Goal: Task Accomplishment & Management: Manage account settings

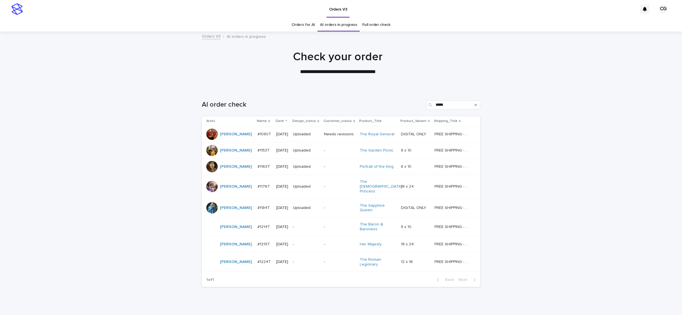
click at [304, 224] on p "-" at bounding box center [306, 226] width 26 height 5
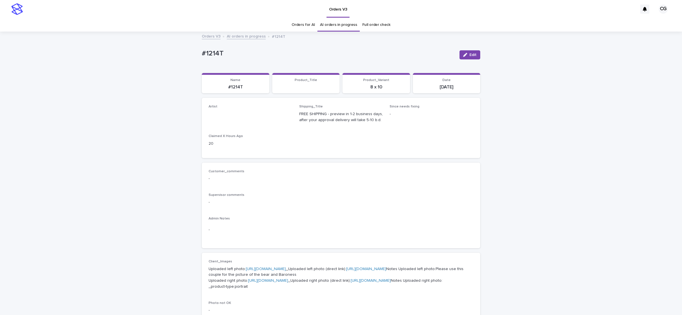
drag, startPoint x: 164, startPoint y: 68, endPoint x: 186, endPoint y: 64, distance: 21.6
click at [163, 68] on div "Loading... Saving… Loading... Saving… #1214T Edit #1214T Edit Sorry, there was …" at bounding box center [341, 296] width 682 height 529
drag, startPoint x: 193, startPoint y: 51, endPoint x: 233, endPoint y: 36, distance: 42.9
click at [226, 51] on div "Loading... Saving… Loading... Saving… #1214T Edit #1214T Edit Sorry, there was …" at bounding box center [341, 296] width 682 height 529
copy p "#1214T"
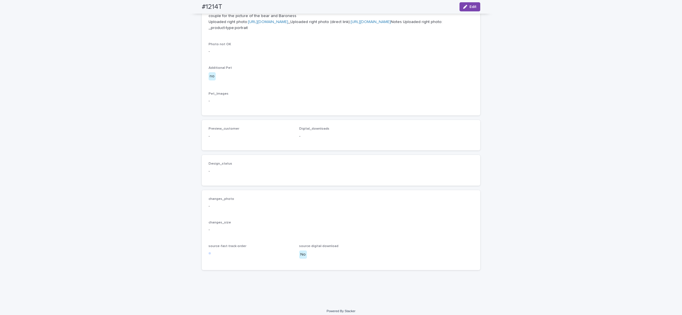
scroll to position [316, 0]
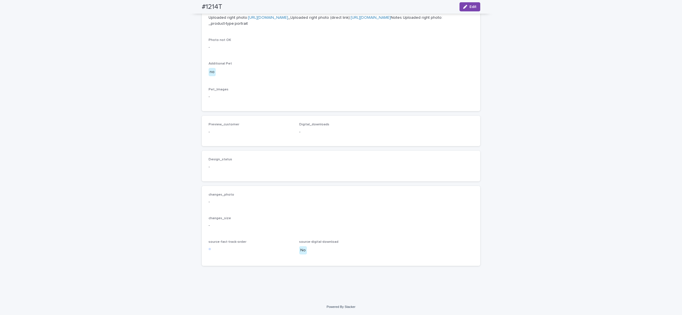
drag, startPoint x: 471, startPoint y: 8, endPoint x: 245, endPoint y: 108, distance: 247.2
click at [471, 7] on span "Edit" at bounding box center [472, 7] width 7 height 4
click at [224, 124] on span "Add" at bounding box center [225, 122] width 7 height 4
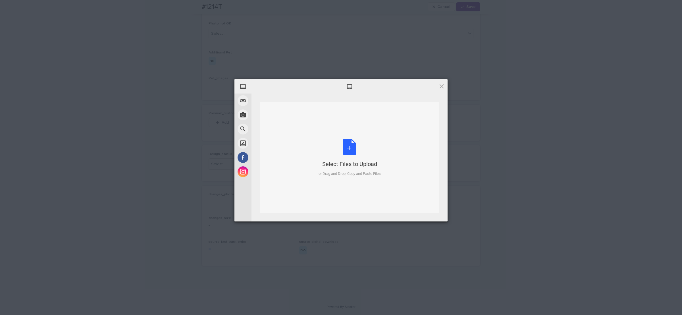
click at [328, 143] on div "Select Files to Upload or Drag and Drop, Copy and Paste Files" at bounding box center [349, 158] width 62 height 38
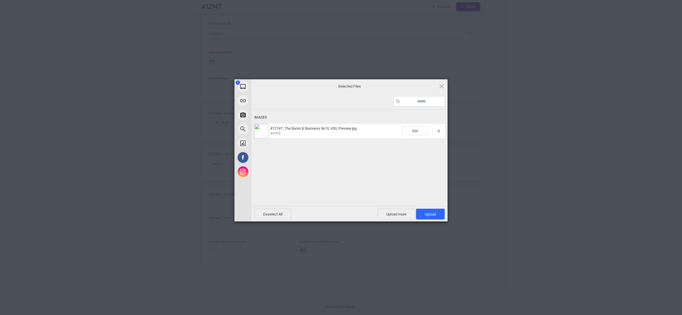
drag, startPoint x: 428, startPoint y: 215, endPoint x: 432, endPoint y: 203, distance: 12.9
click at [427, 215] on span "Upload 1" at bounding box center [430, 214] width 11 height 4
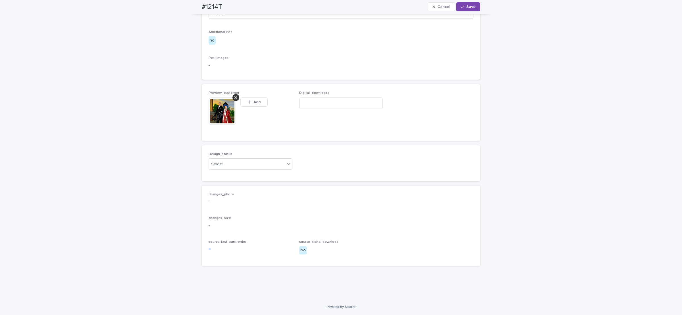
scroll to position [326, 0]
click at [250, 169] on div "Select..." at bounding box center [247, 163] width 76 height 9
drag, startPoint x: 250, startPoint y: 203, endPoint x: 261, endPoint y: 203, distance: 10.2
click at [251, 202] on div "Uploaded" at bounding box center [247, 202] width 83 height 10
drag, startPoint x: 468, startPoint y: 5, endPoint x: 375, endPoint y: 14, distance: 93.3
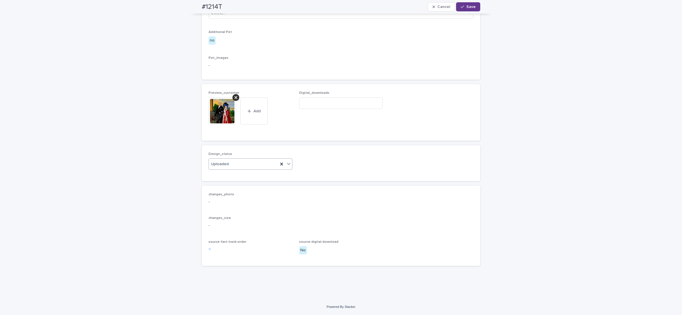
click at [467, 5] on span "Save" at bounding box center [470, 7] width 9 height 4
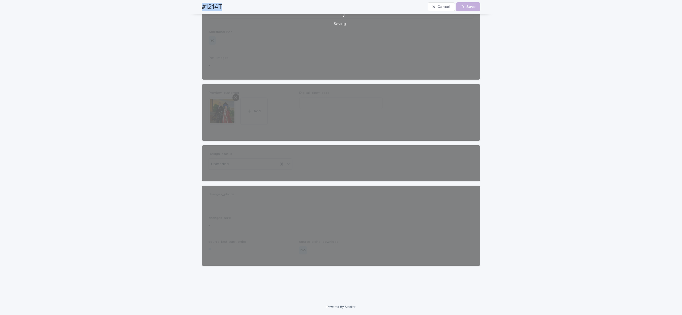
drag, startPoint x: 194, startPoint y: 6, endPoint x: 229, endPoint y: 7, distance: 34.9
click at [229, 7] on div "#1214T Cancel Loading... Save" at bounding box center [341, 7] width 306 height 14
copy h2 "#1214T"
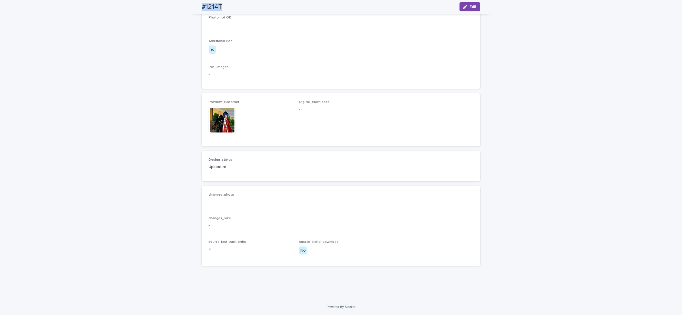
scroll to position [318, 0]
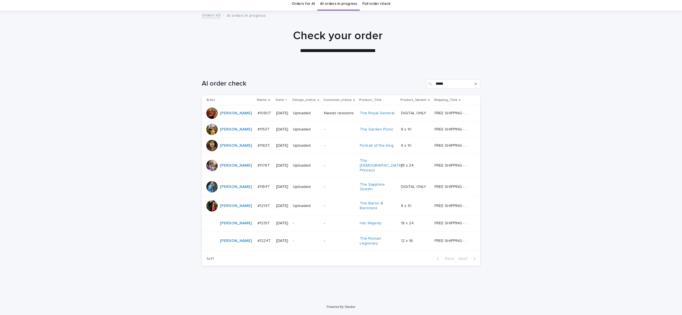
scroll to position [17, 0]
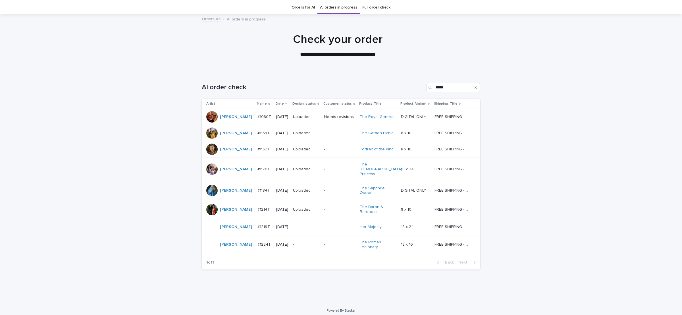
click at [308, 223] on div "-" at bounding box center [306, 226] width 26 height 6
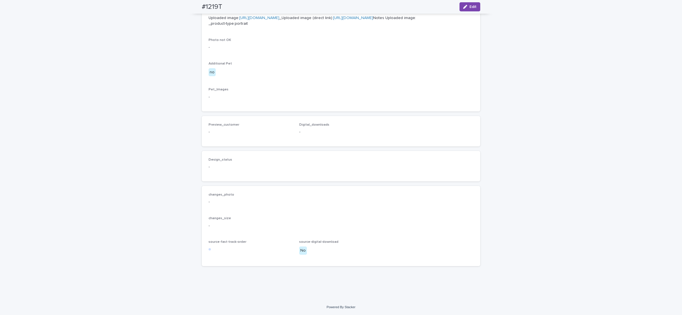
scroll to position [280, 0]
drag, startPoint x: 466, startPoint y: 8, endPoint x: 313, endPoint y: 97, distance: 177.8
click at [466, 8] on button "Edit" at bounding box center [469, 6] width 21 height 9
click at [222, 127] on button "Add" at bounding box center [221, 122] width 27 height 9
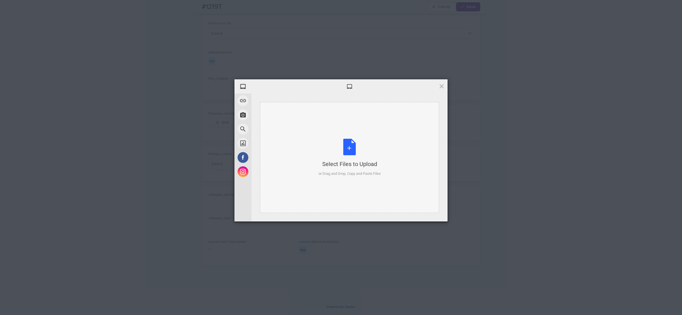
click at [350, 149] on div "Select Files to Upload or Drag and Drop, Copy and Paste Files" at bounding box center [349, 158] width 62 height 38
click at [433, 213] on span "Upload 1" at bounding box center [430, 214] width 11 height 4
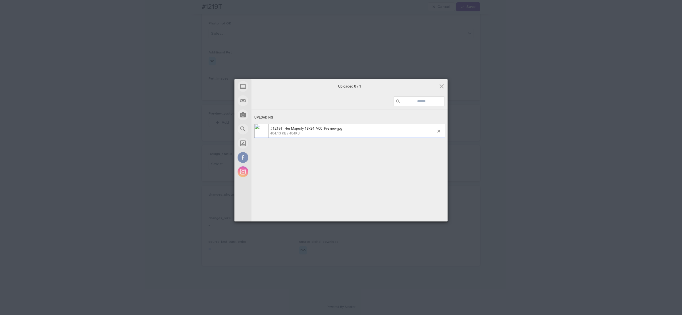
scroll to position [299, 0]
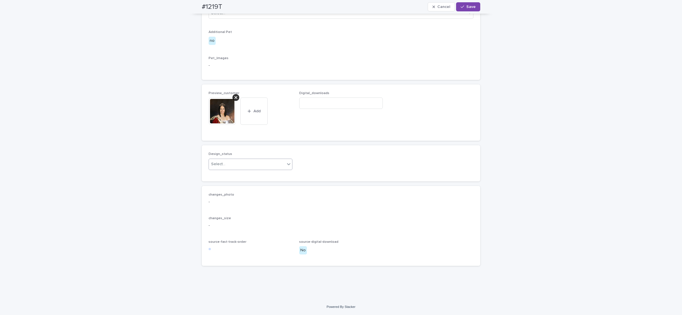
click at [238, 169] on div "Select..." at bounding box center [247, 163] width 76 height 9
click at [237, 192] on div "Uploaded" at bounding box center [247, 194] width 83 height 10
drag, startPoint x: 468, startPoint y: 5, endPoint x: 464, endPoint y: 0, distance: 6.2
click at [467, 3] on button "Save" at bounding box center [468, 6] width 24 height 9
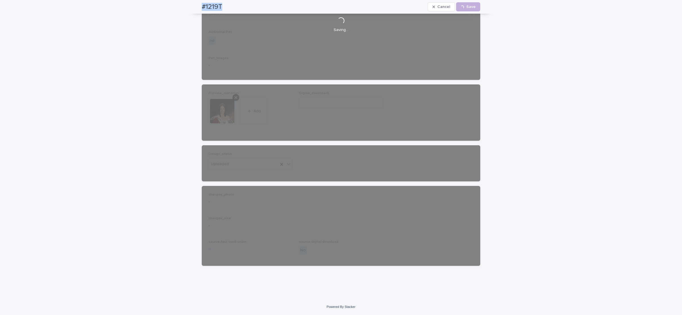
drag, startPoint x: 195, startPoint y: 5, endPoint x: 219, endPoint y: 1, distance: 25.1
click at [226, 5] on div "#1219T Cancel Loading... Save" at bounding box center [341, 7] width 306 height 14
copy h2 "#1219T"
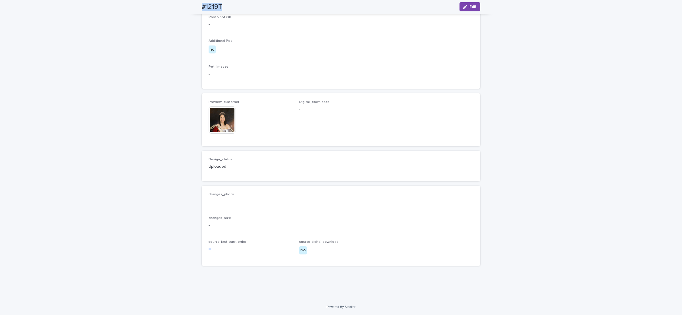
scroll to position [292, 0]
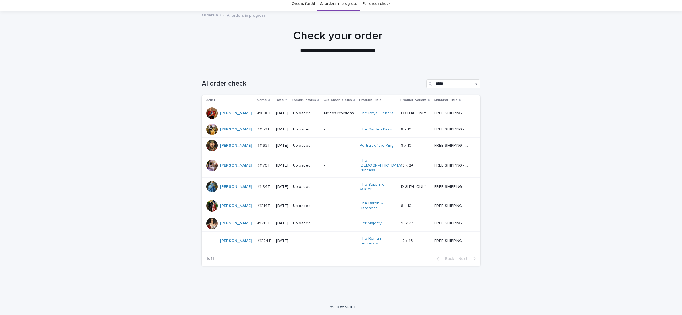
scroll to position [17, 0]
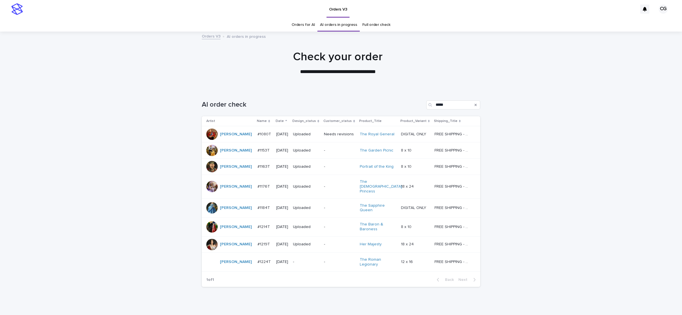
click at [306, 27] on link "Orders for AI" at bounding box center [302, 24] width 23 height 13
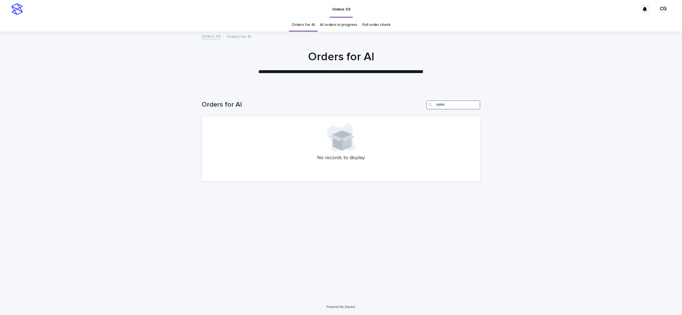
drag, startPoint x: 443, startPoint y: 104, endPoint x: 461, endPoint y: 63, distance: 44.4
click at [443, 103] on input "Search" at bounding box center [453, 104] width 54 height 9
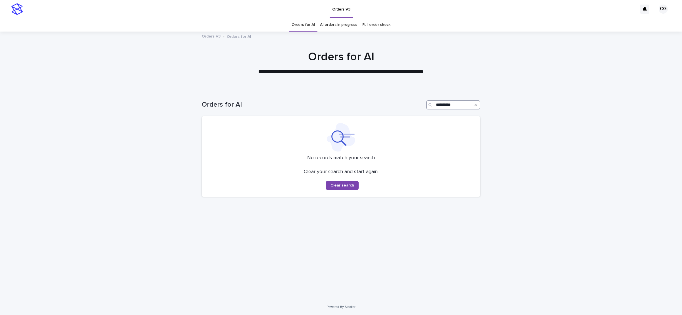
type input "**********"
drag, startPoint x: 358, startPoint y: 90, endPoint x: 375, endPoint y: 99, distance: 19.6
click at [357, 89] on div "**********" at bounding box center [341, 102] width 278 height 27
click at [475, 106] on icon "Search" at bounding box center [475, 104] width 2 height 3
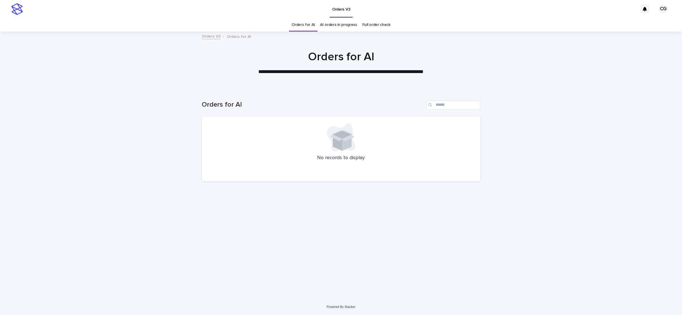
drag, startPoint x: 471, startPoint y: 11, endPoint x: 478, endPoint y: 0, distance: 13.2
click at [471, 11] on div "Orders V3" at bounding box center [331, 9] width 611 height 18
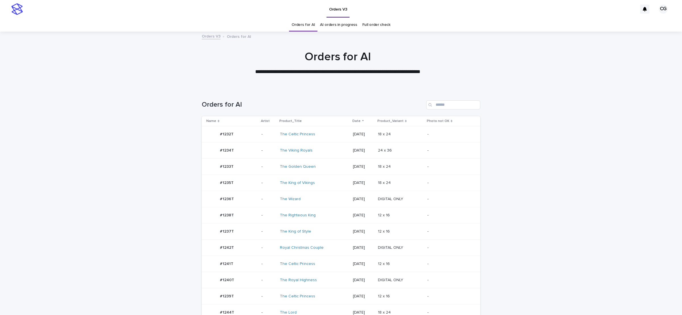
click at [331, 159] on td "The Golden Queen" at bounding box center [313, 166] width 73 height 16
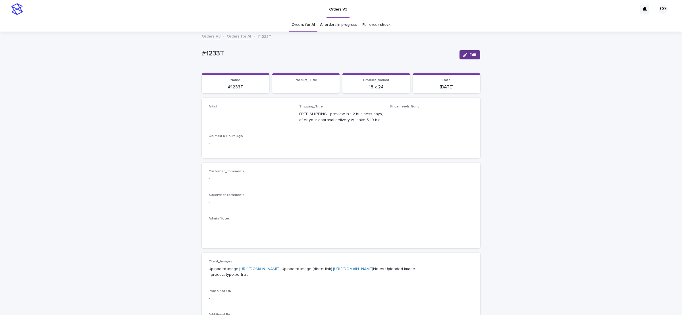
drag, startPoint x: 461, startPoint y: 57, endPoint x: 428, endPoint y: 76, distance: 37.9
click at [461, 57] on button "Edit" at bounding box center [469, 54] width 21 height 9
drag, startPoint x: 227, startPoint y: 119, endPoint x: 229, endPoint y: 122, distance: 3.6
click at [227, 118] on div "Select..." at bounding box center [241, 116] width 65 height 9
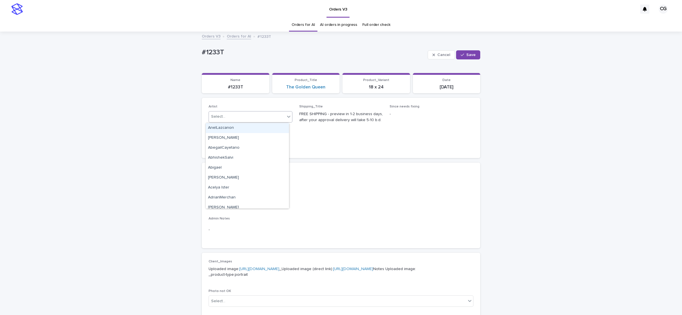
paste input "**********"
type input "**********"
click at [230, 130] on div "[PERSON_NAME]" at bounding box center [247, 128] width 83 height 10
drag, startPoint x: 232, startPoint y: 129, endPoint x: 351, endPoint y: 101, distance: 122.8
click at [232, 128] on div "Artist Select... Shipping_Title FREE SHIPPING - preview in 1-2 business days, a…" at bounding box center [340, 128] width 265 height 46
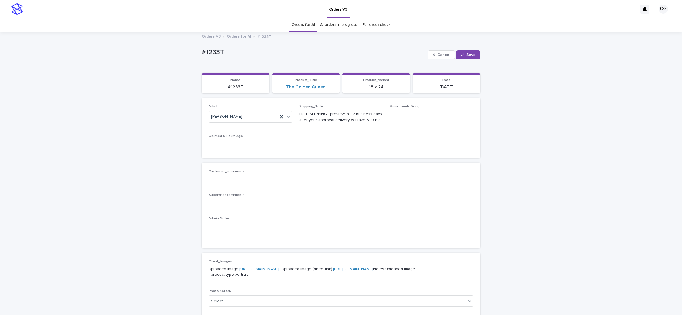
drag, startPoint x: 457, startPoint y: 51, endPoint x: 445, endPoint y: 49, distance: 12.1
click at [457, 51] on button "Save" at bounding box center [468, 54] width 24 height 9
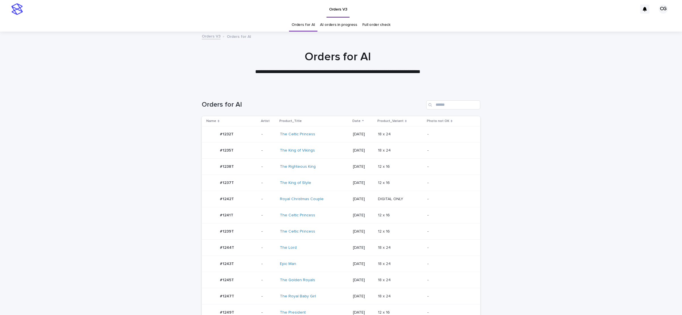
click at [332, 280] on div "The Golden Royals" at bounding box center [314, 279] width 68 height 9
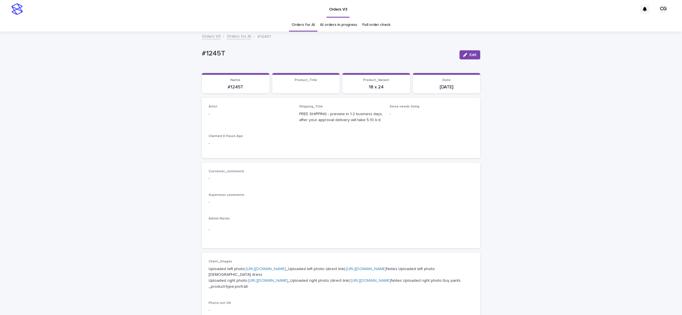
drag, startPoint x: 466, startPoint y: 57, endPoint x: 298, endPoint y: 103, distance: 174.0
click at [469, 55] on span "Edit" at bounding box center [472, 55] width 7 height 4
click at [252, 118] on div "Select..." at bounding box center [241, 116] width 65 height 9
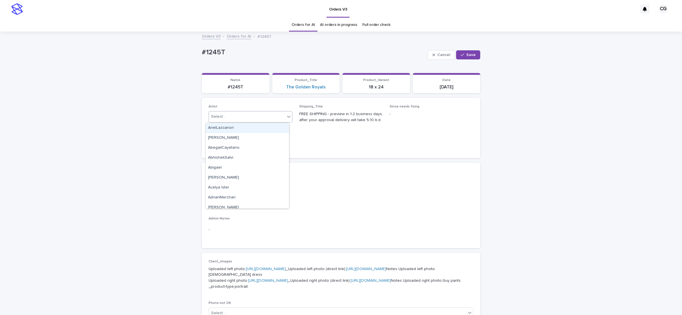
paste input "**********"
type input "**********"
click at [252, 127] on div "[PERSON_NAME]" at bounding box center [247, 128] width 83 height 10
drag, startPoint x: 471, startPoint y: 55, endPoint x: 454, endPoint y: 41, distance: 21.0
click at [470, 54] on span "Save" at bounding box center [470, 55] width 9 height 4
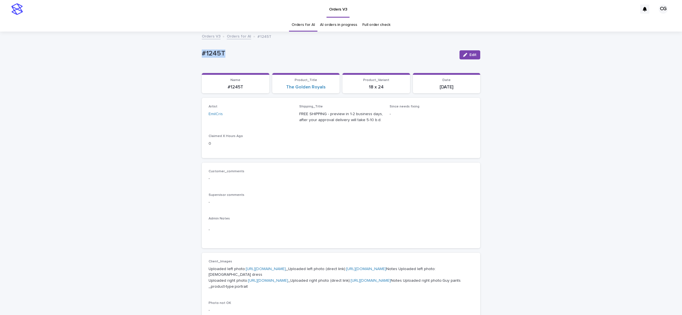
drag, startPoint x: 190, startPoint y: 51, endPoint x: 232, endPoint y: 50, distance: 41.5
click at [232, 51] on div "Loading... Saving… Loading... Saving… #1245T Edit #1245T Edit Sorry, there was …" at bounding box center [341, 296] width 682 height 529
copy p "#1245T"
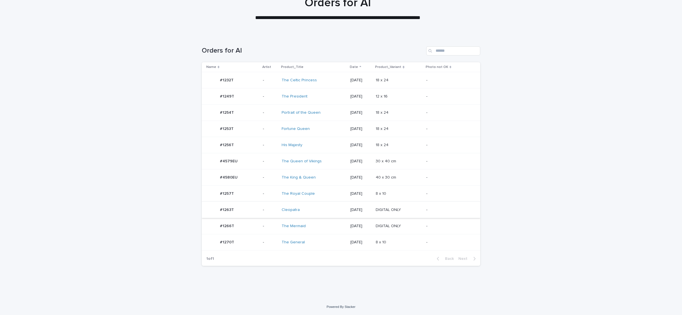
scroll to position [55, 0]
click at [334, 210] on div "Cleopatra" at bounding box center [313, 209] width 64 height 9
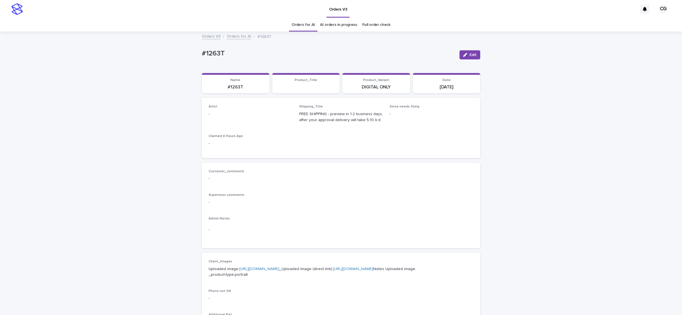
drag, startPoint x: 465, startPoint y: 59, endPoint x: 450, endPoint y: 62, distance: 15.6
click at [464, 60] on div "Edit" at bounding box center [468, 54] width 23 height 23
drag, startPoint x: 235, startPoint y: 115, endPoint x: 254, endPoint y: 115, distance: 19.0
click at [235, 114] on p "-" at bounding box center [250, 114] width 84 height 6
drag, startPoint x: 465, startPoint y: 55, endPoint x: 251, endPoint y: 110, distance: 221.2
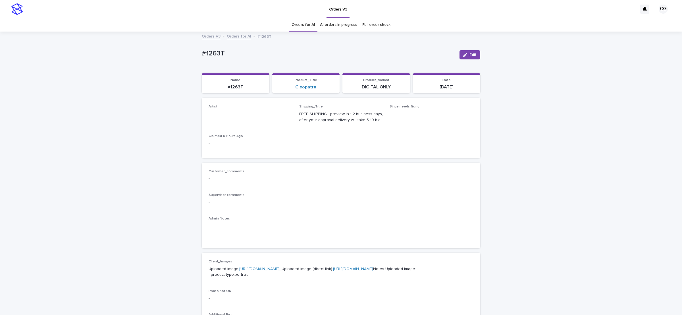
click at [465, 54] on div "button" at bounding box center [466, 55] width 6 height 4
click at [241, 113] on div "Select..." at bounding box center [250, 116] width 84 height 11
paste input "**********"
type input "**********"
click at [244, 129] on div "[PERSON_NAME]" at bounding box center [247, 128] width 83 height 10
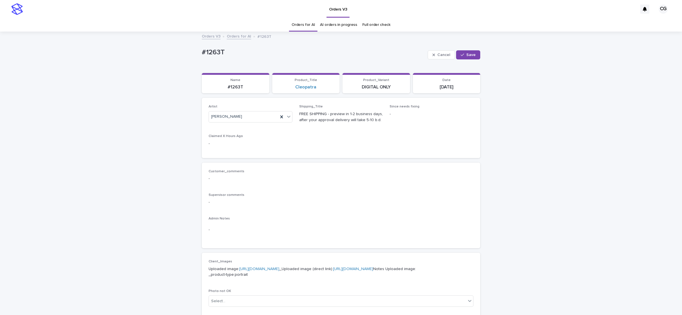
drag, startPoint x: 464, startPoint y: 57, endPoint x: 442, endPoint y: 29, distance: 35.0
click at [466, 55] on span "Save" at bounding box center [470, 55] width 9 height 4
drag, startPoint x: 187, startPoint y: 55, endPoint x: 242, endPoint y: 54, distance: 54.5
click at [242, 54] on div "Loading... Saving… Loading... Saving… #1263T Edit #1263T Edit Sorry, there was …" at bounding box center [341, 290] width 682 height 517
copy p "#1263T"
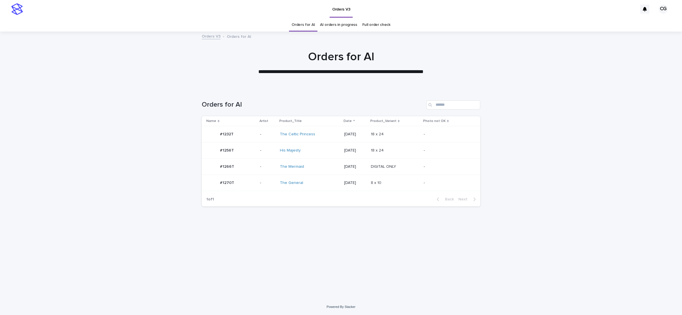
click at [352, 187] on div "[DATE]" at bounding box center [355, 182] width 22 height 9
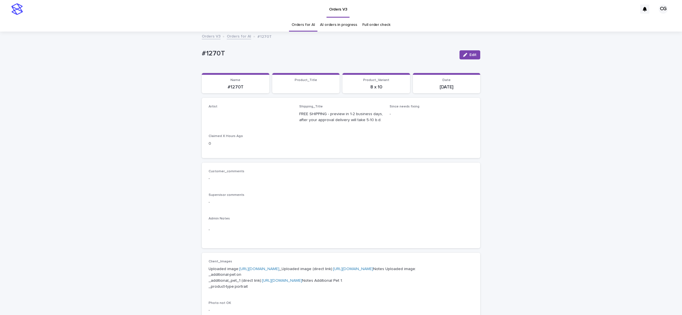
drag, startPoint x: 464, startPoint y: 53, endPoint x: 296, endPoint y: 113, distance: 178.4
click at [464, 53] on div "button" at bounding box center [466, 55] width 6 height 4
click at [239, 113] on div "Select..." at bounding box center [241, 116] width 65 height 9
paste input "**********"
type input "**********"
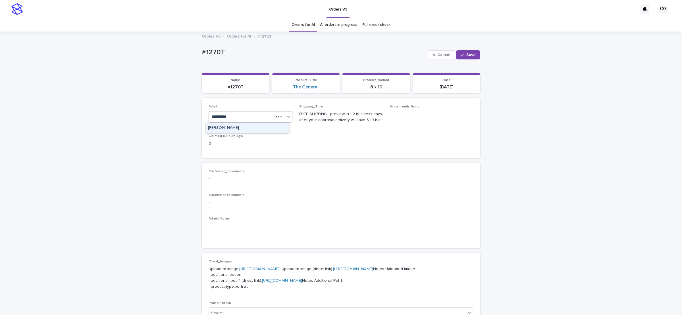
drag, startPoint x: 238, startPoint y: 126, endPoint x: 245, endPoint y: 126, distance: 7.4
click at [239, 126] on div "[PERSON_NAME]" at bounding box center [247, 128] width 83 height 10
drag, startPoint x: 467, startPoint y: 51, endPoint x: 442, endPoint y: 50, distance: 25.6
click at [467, 51] on button "Save" at bounding box center [468, 54] width 24 height 9
drag, startPoint x: 199, startPoint y: 56, endPoint x: 249, endPoint y: 49, distance: 49.8
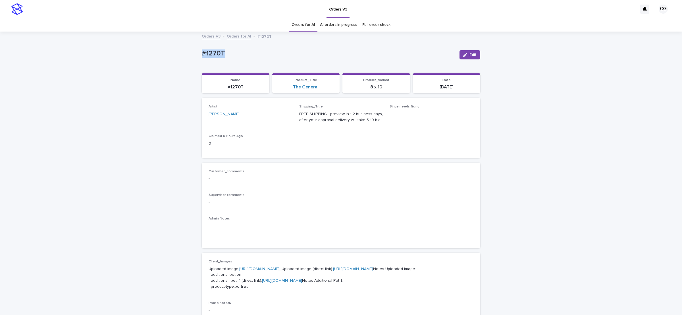
click at [249, 51] on div "Loading... Saving… Loading... Saving… #1270T Edit #1270T Edit Sorry, there was …" at bounding box center [341, 296] width 682 height 529
copy p "#1270T"
drag, startPoint x: 193, startPoint y: 52, endPoint x: 239, endPoint y: 53, distance: 46.0
click at [241, 50] on div "Loading... Saving… Loading... Saving… #1233T Edit #1233T Edit Sorry, there was …" at bounding box center [341, 290] width 682 height 517
copy p "#1233T"
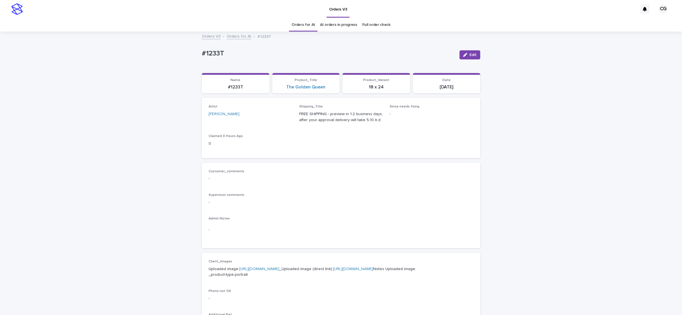
drag, startPoint x: 119, startPoint y: 76, endPoint x: 155, endPoint y: 68, distance: 36.0
click at [119, 76] on div "Loading... Saving… Loading... Saving… #1233T Edit #1233T Edit Sorry, there was …" at bounding box center [341, 290] width 682 height 517
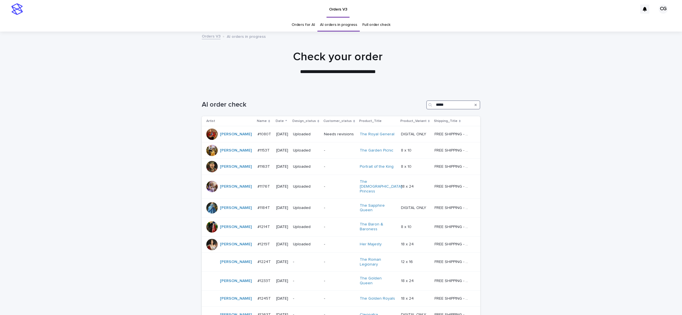
drag, startPoint x: 452, startPoint y: 104, endPoint x: 410, endPoint y: 101, distance: 42.4
click at [410, 101] on div "AI order check *****" at bounding box center [341, 104] width 278 height 9
paste input "*"
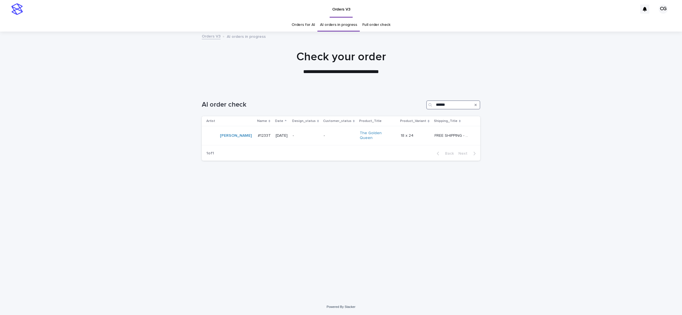
drag, startPoint x: 459, startPoint y: 106, endPoint x: 415, endPoint y: 106, distance: 44.0
click at [415, 106] on div "AI order check ******" at bounding box center [341, 104] width 278 height 9
paste input "Search"
drag, startPoint x: 456, startPoint y: 104, endPoint x: 416, endPoint y: 108, distance: 40.5
click at [416, 108] on div "AI order check ******" at bounding box center [341, 104] width 278 height 9
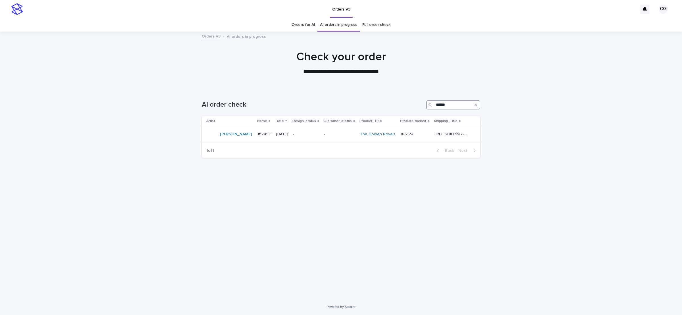
paste input "Search"
type input "******"
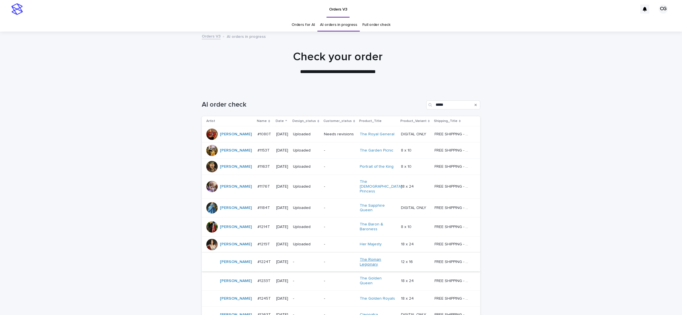
scroll to position [83, 0]
